Goal: Complete application form

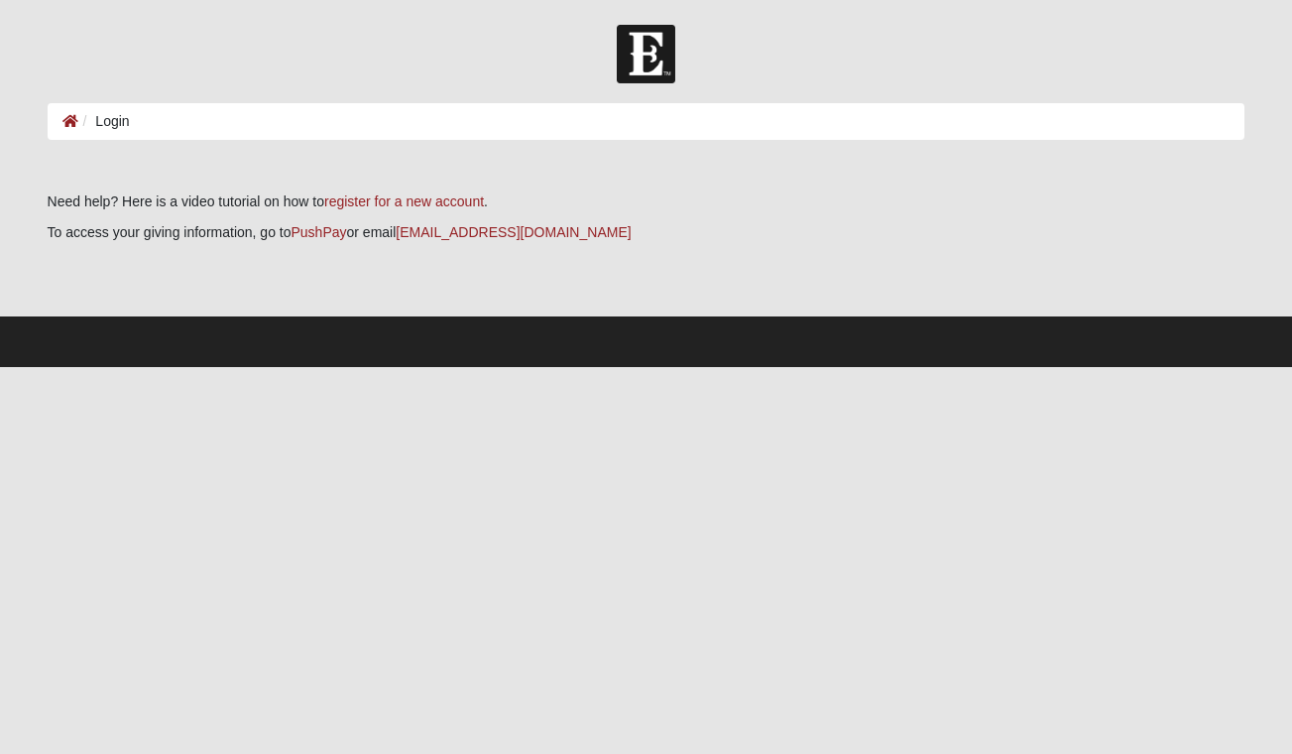
click at [116, 113] on li "Login" at bounding box center [104, 121] width 52 height 21
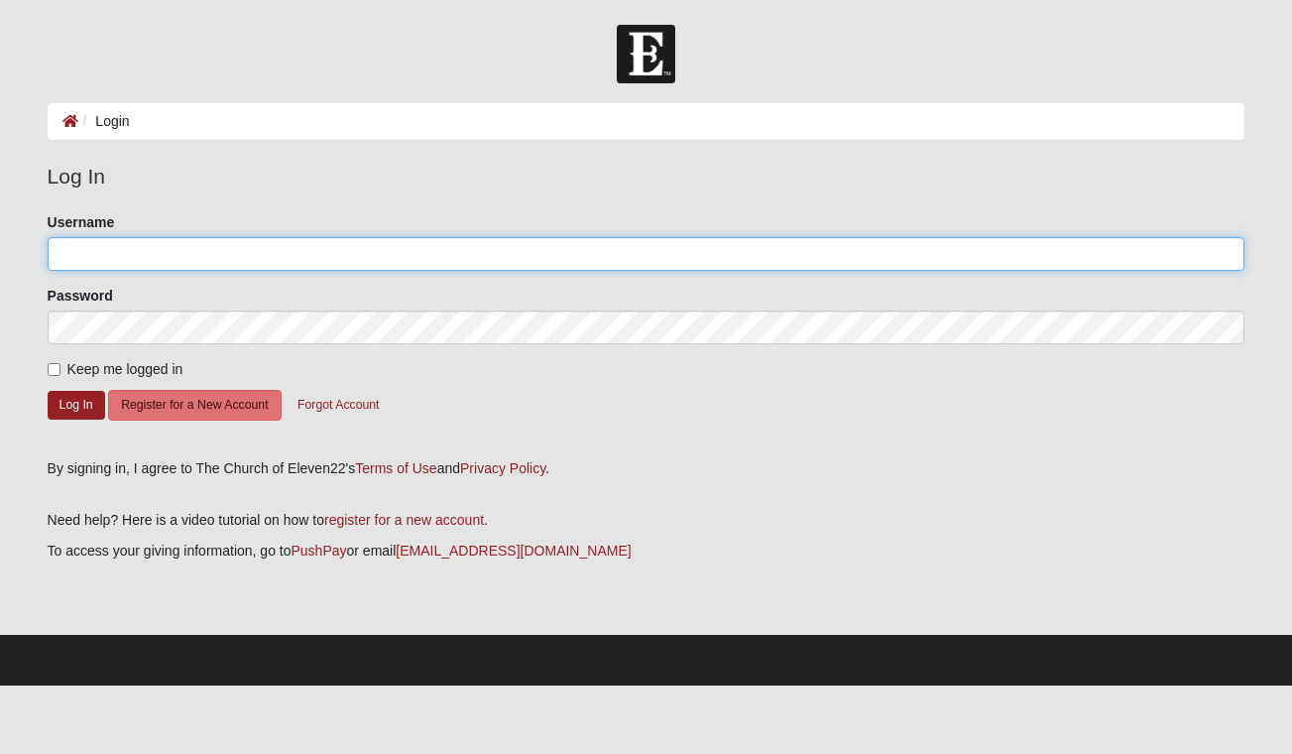
type input "Lekas5"
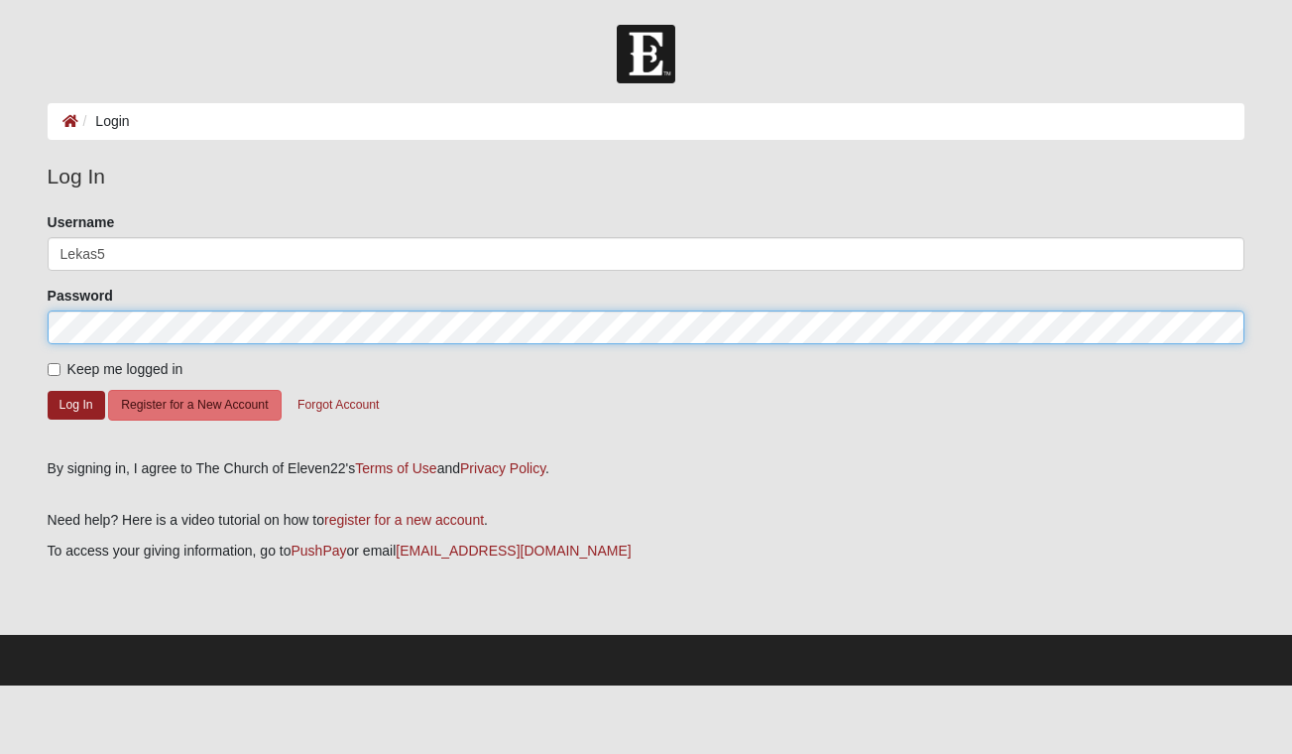
click at [75, 404] on button "Log In" at bounding box center [77, 405] width 58 height 29
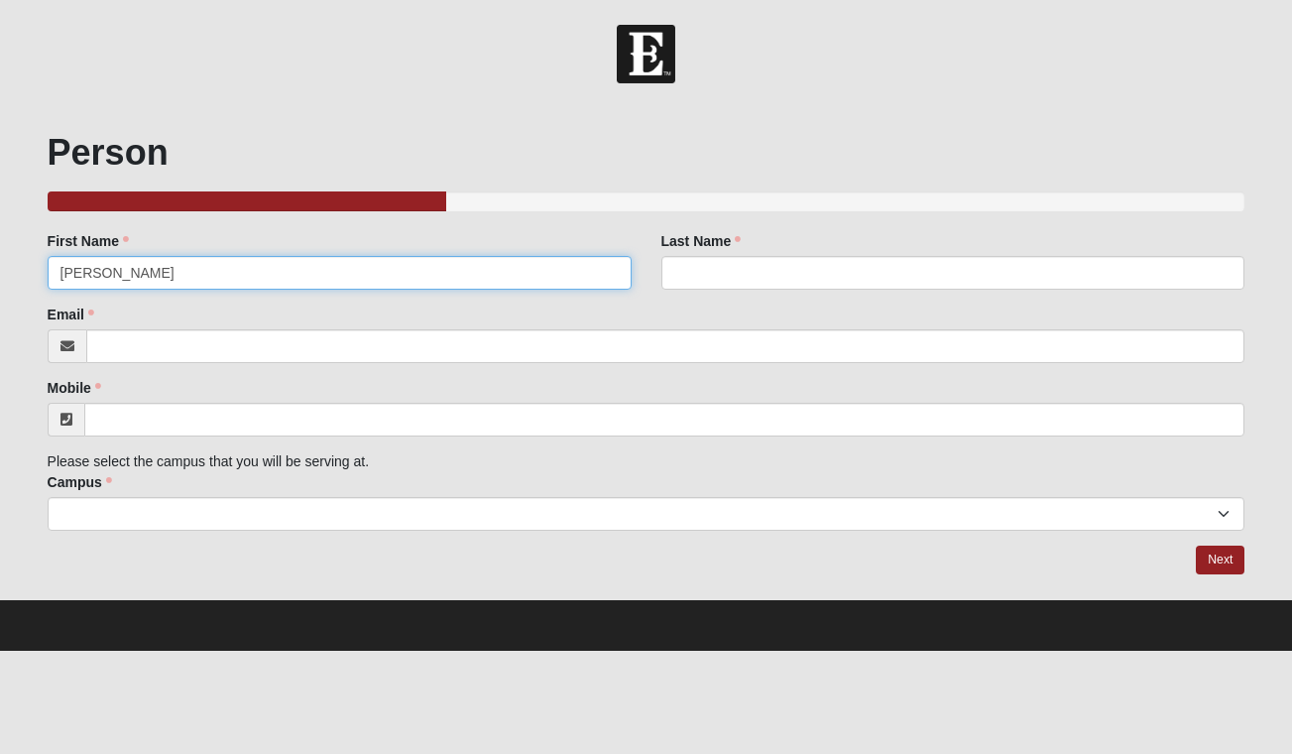
type input "Tiffany"
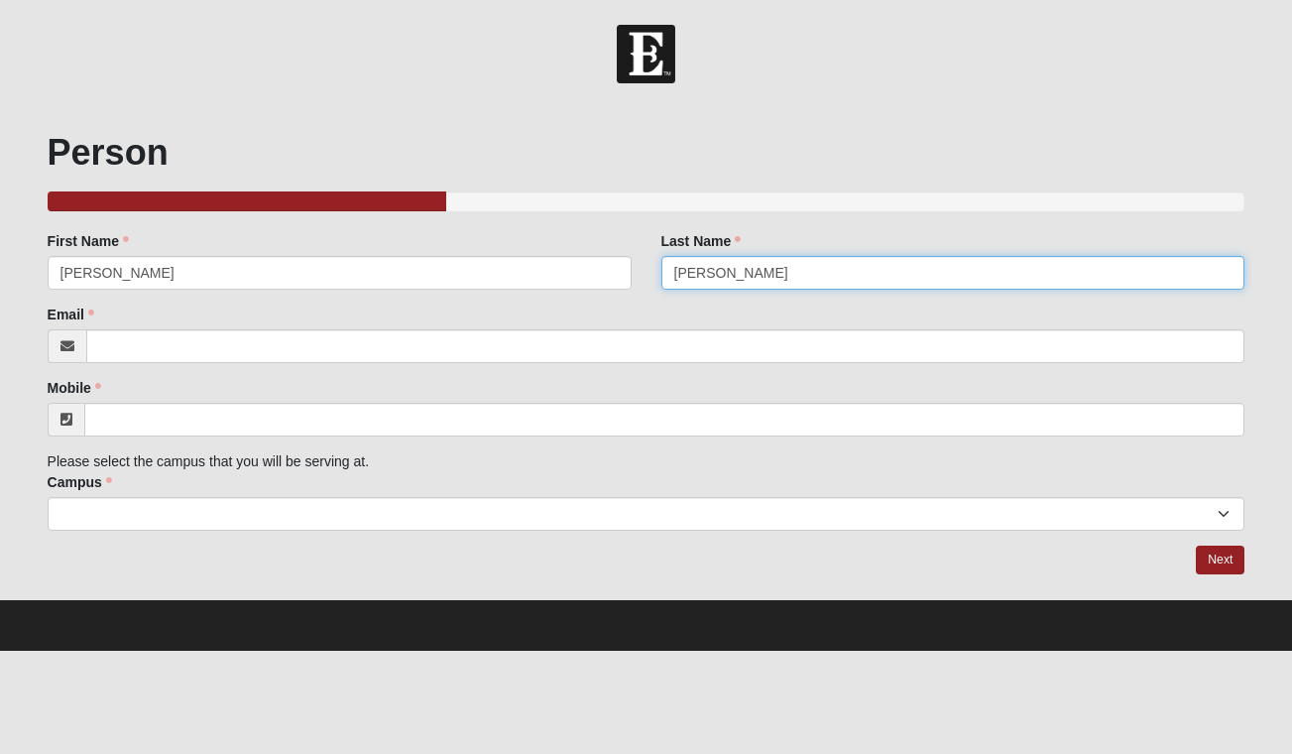
type input "Lekas"
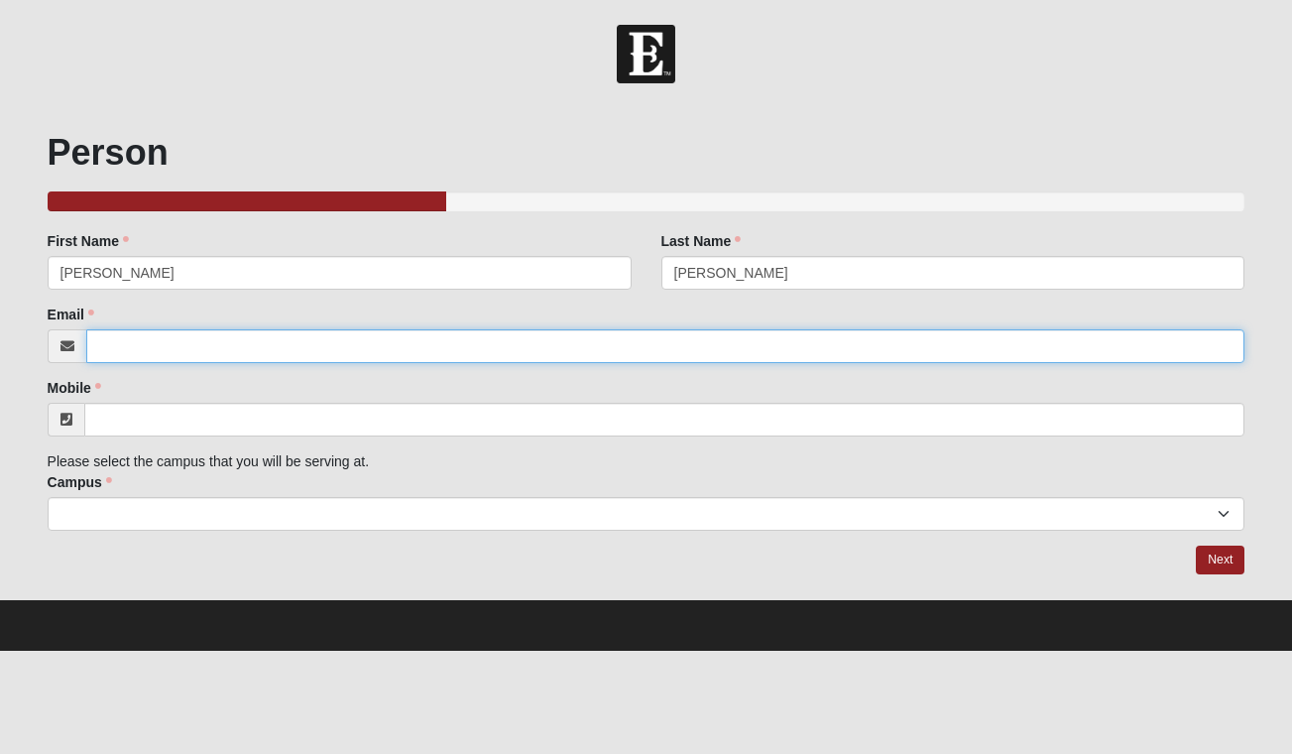
type input "tclekas@gmail.com"
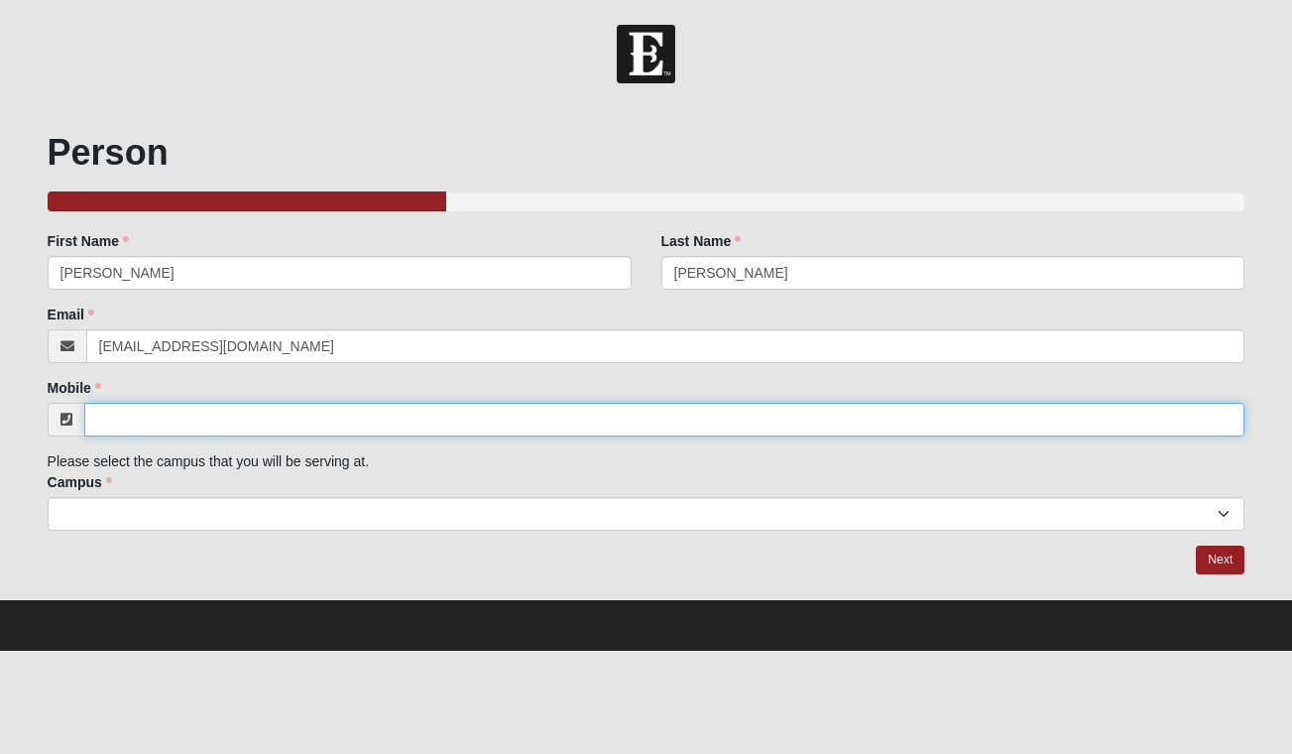
click at [131, 428] on input "Mobile" at bounding box center [664, 420] width 1161 height 34
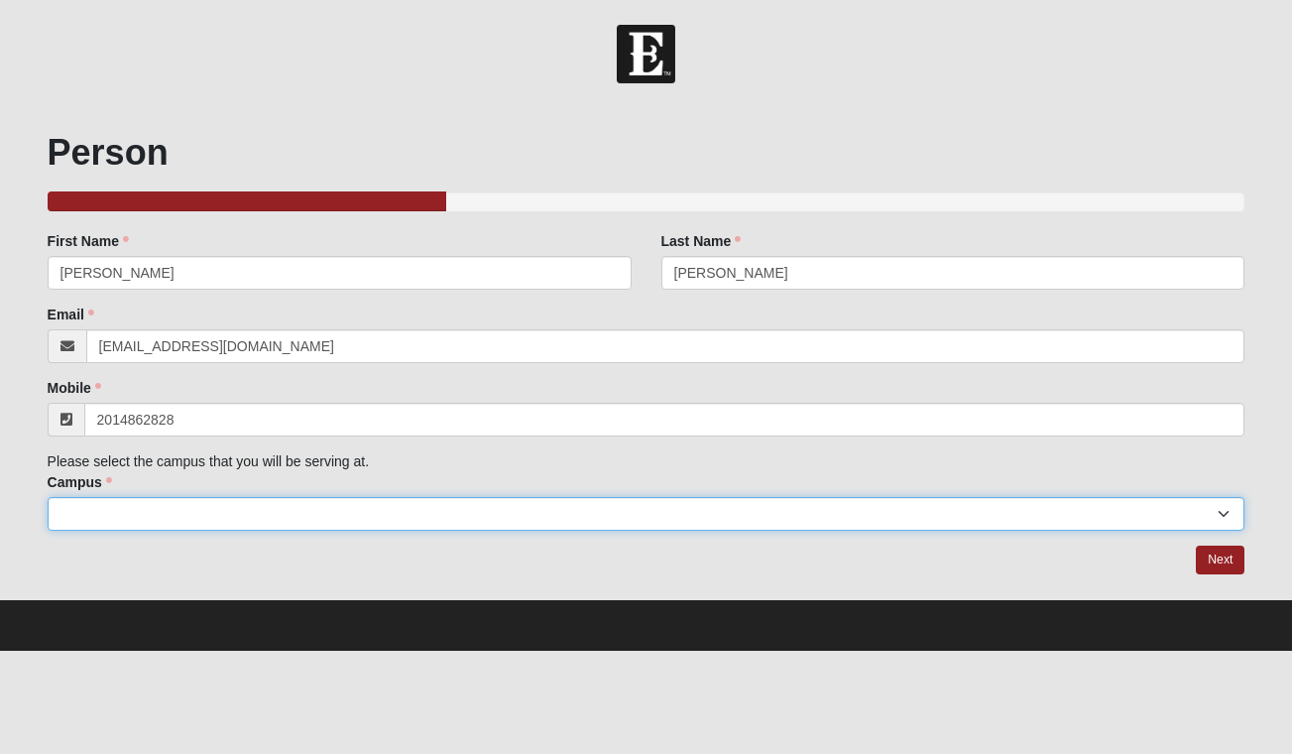
type input "(201) 486-2828"
select select "11"
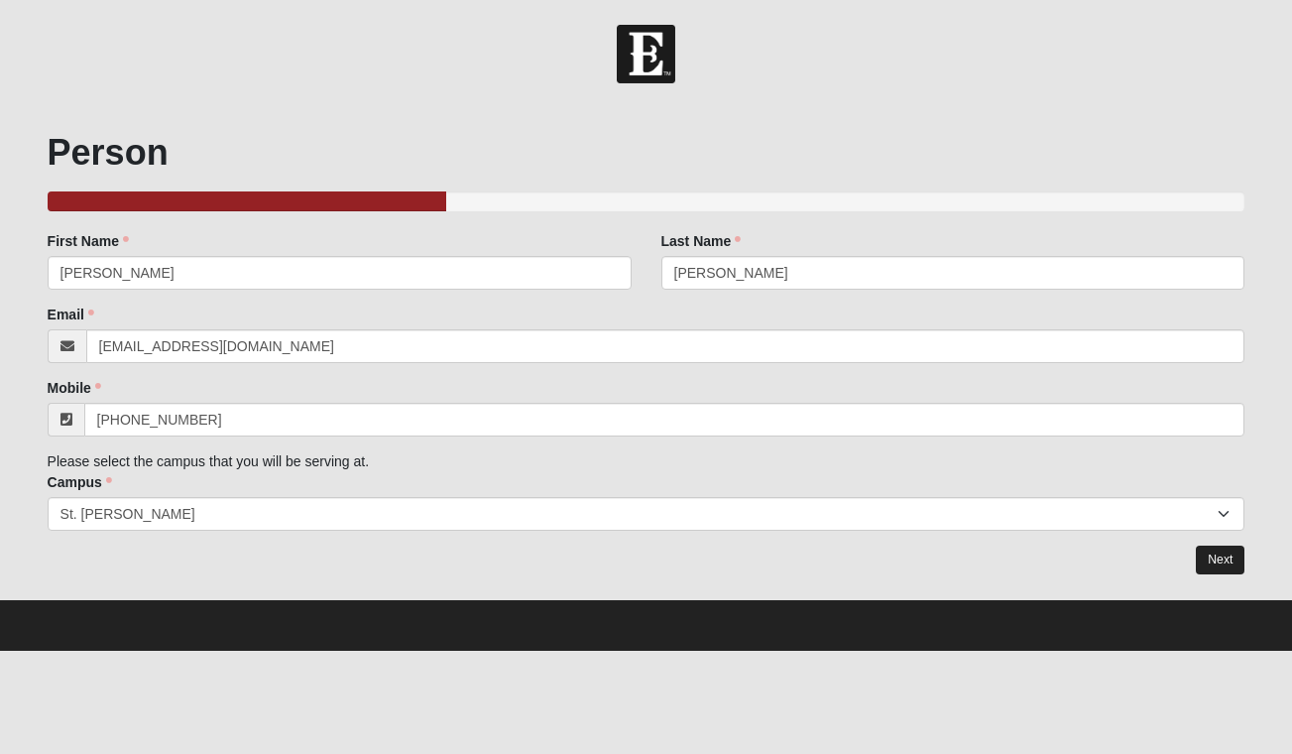
click at [1203, 558] on link "Next" at bounding box center [1220, 560] width 49 height 29
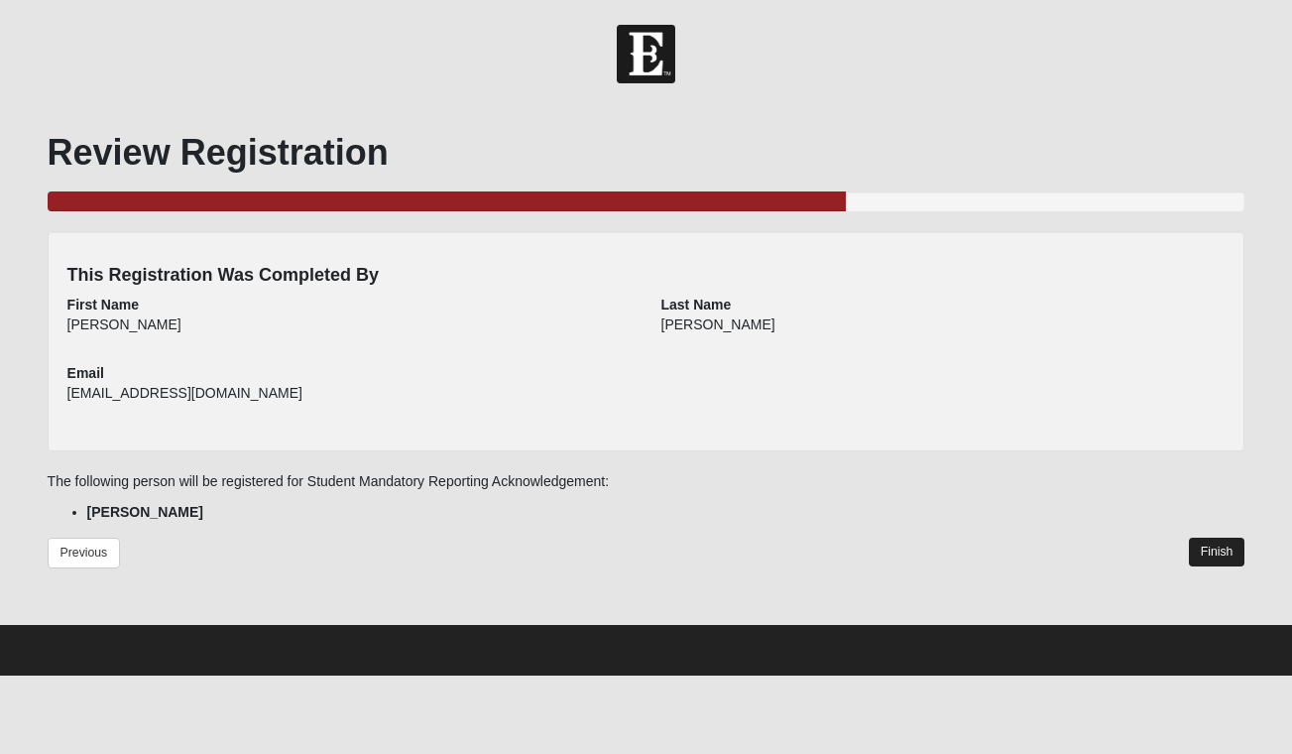
click at [1209, 552] on link "Finish" at bounding box center [1217, 552] width 57 height 29
